Goal: Information Seeking & Learning: Learn about a topic

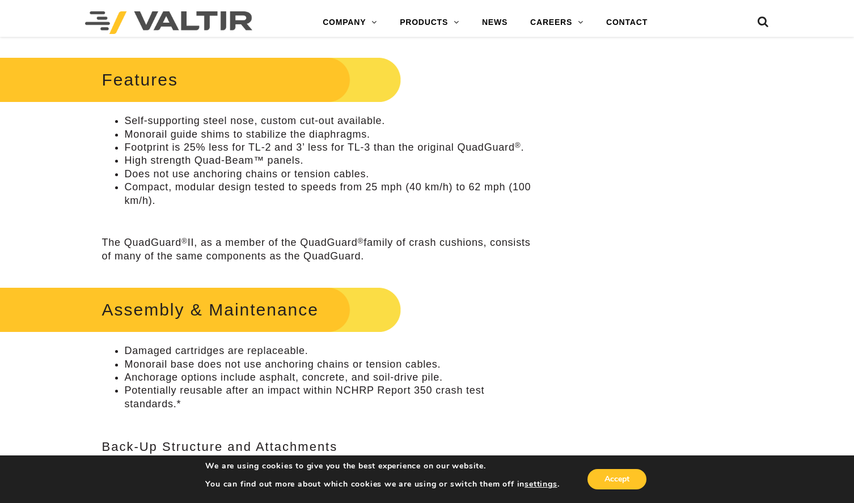
scroll to position [510, 0]
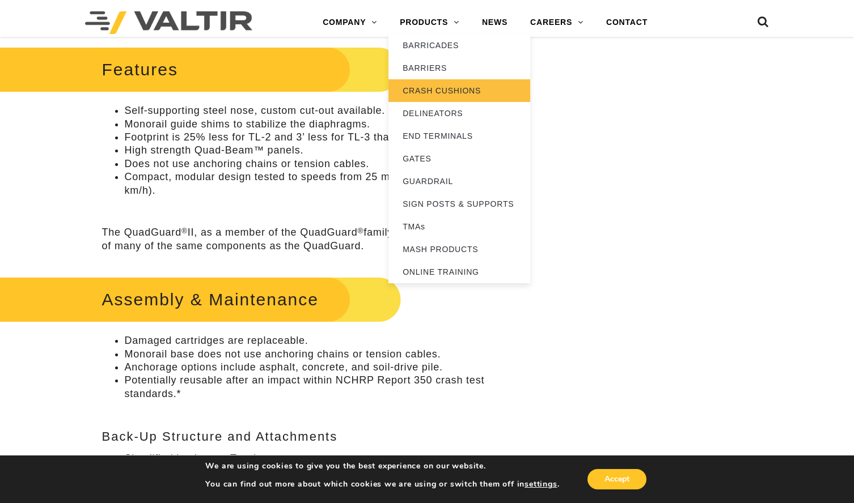
click at [440, 91] on link "CRASH CUSHIONS" at bounding box center [459, 90] width 142 height 23
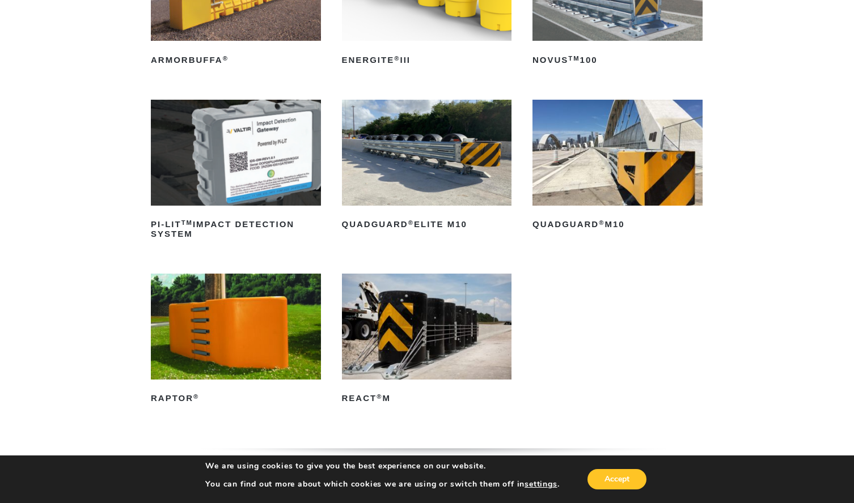
scroll to position [227, 0]
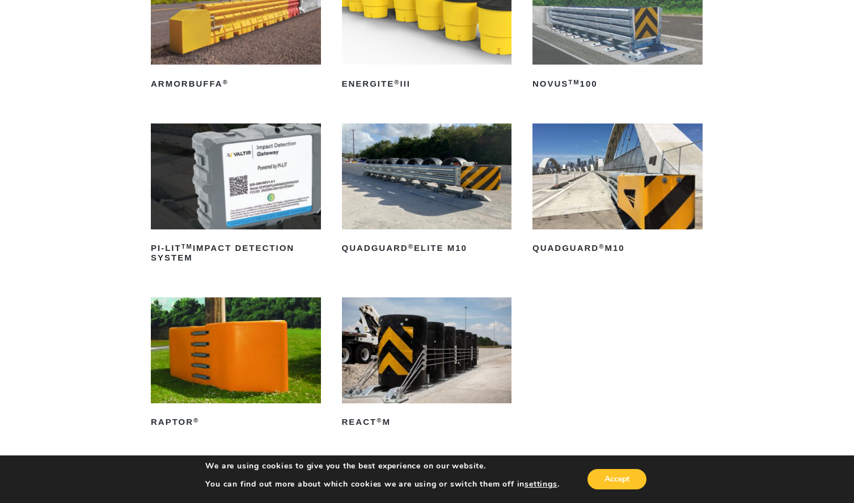
click at [612, 189] on img at bounding box center [617, 177] width 170 height 106
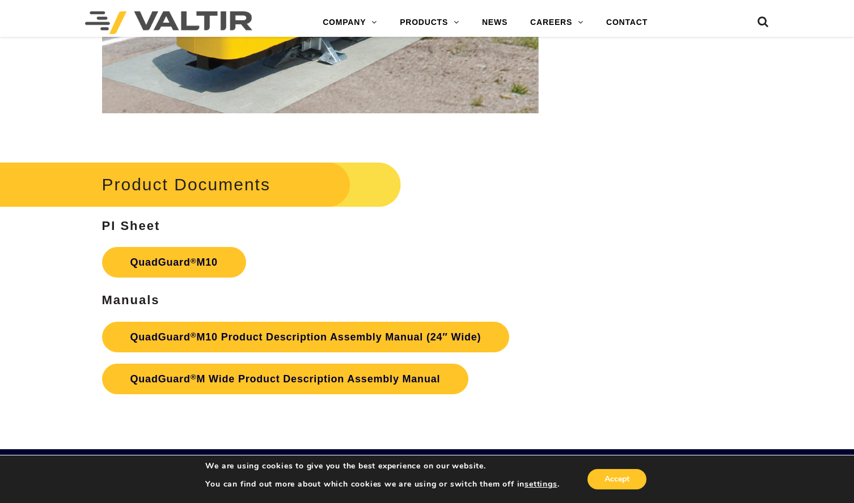
scroll to position [3514, 0]
